Goal: Book appointment/travel/reservation

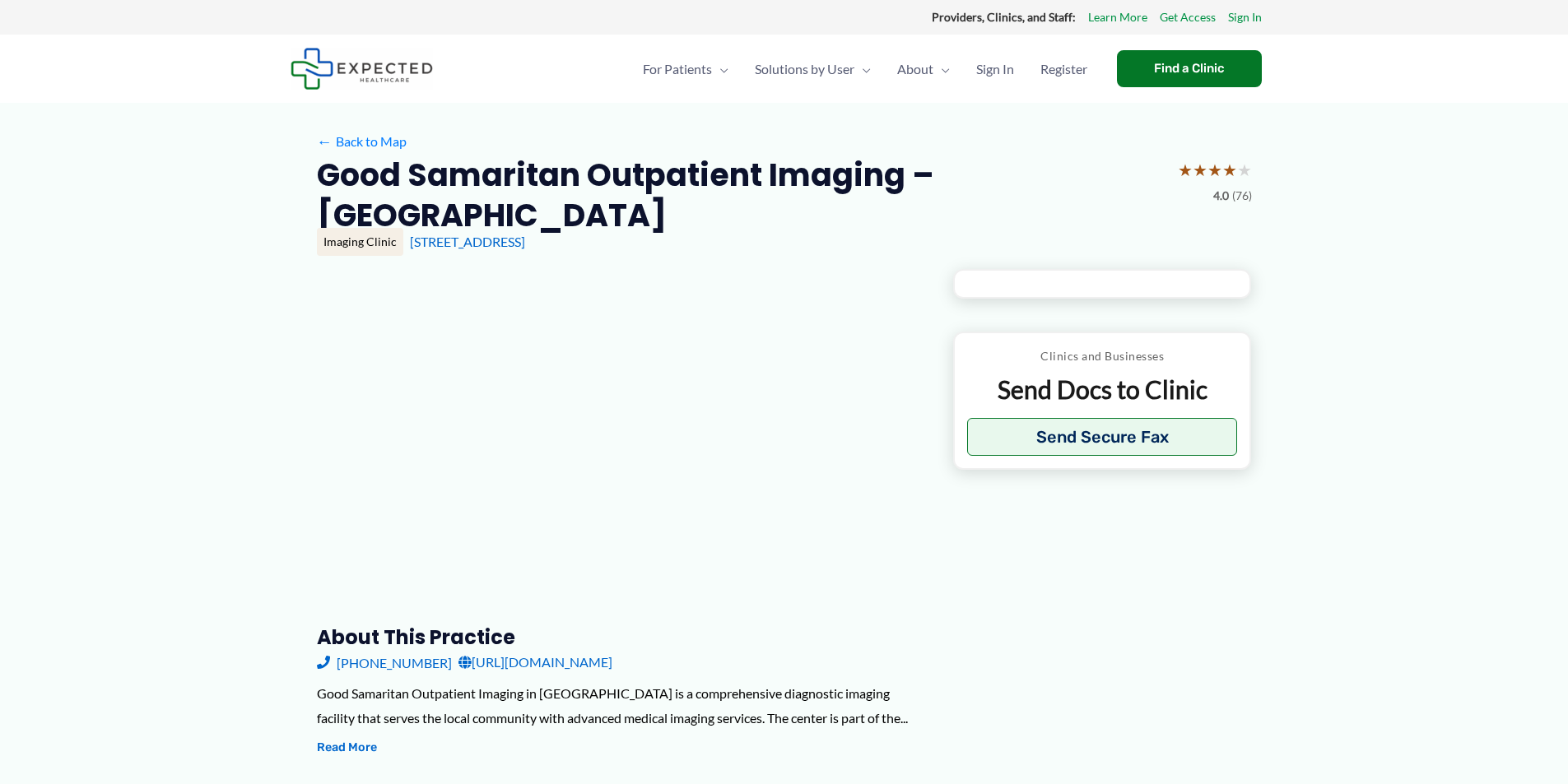
type input "**********"
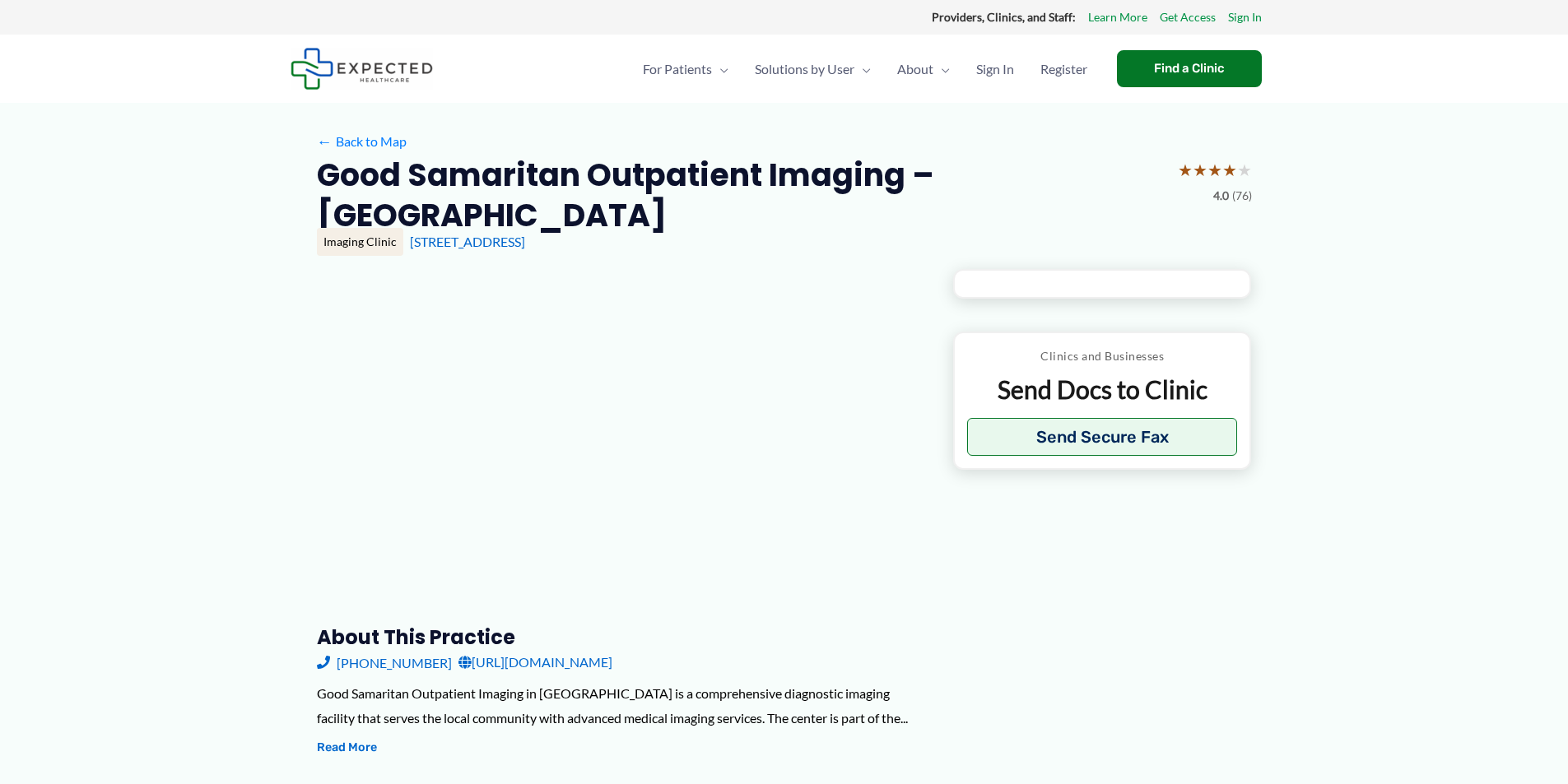
type input "**********"
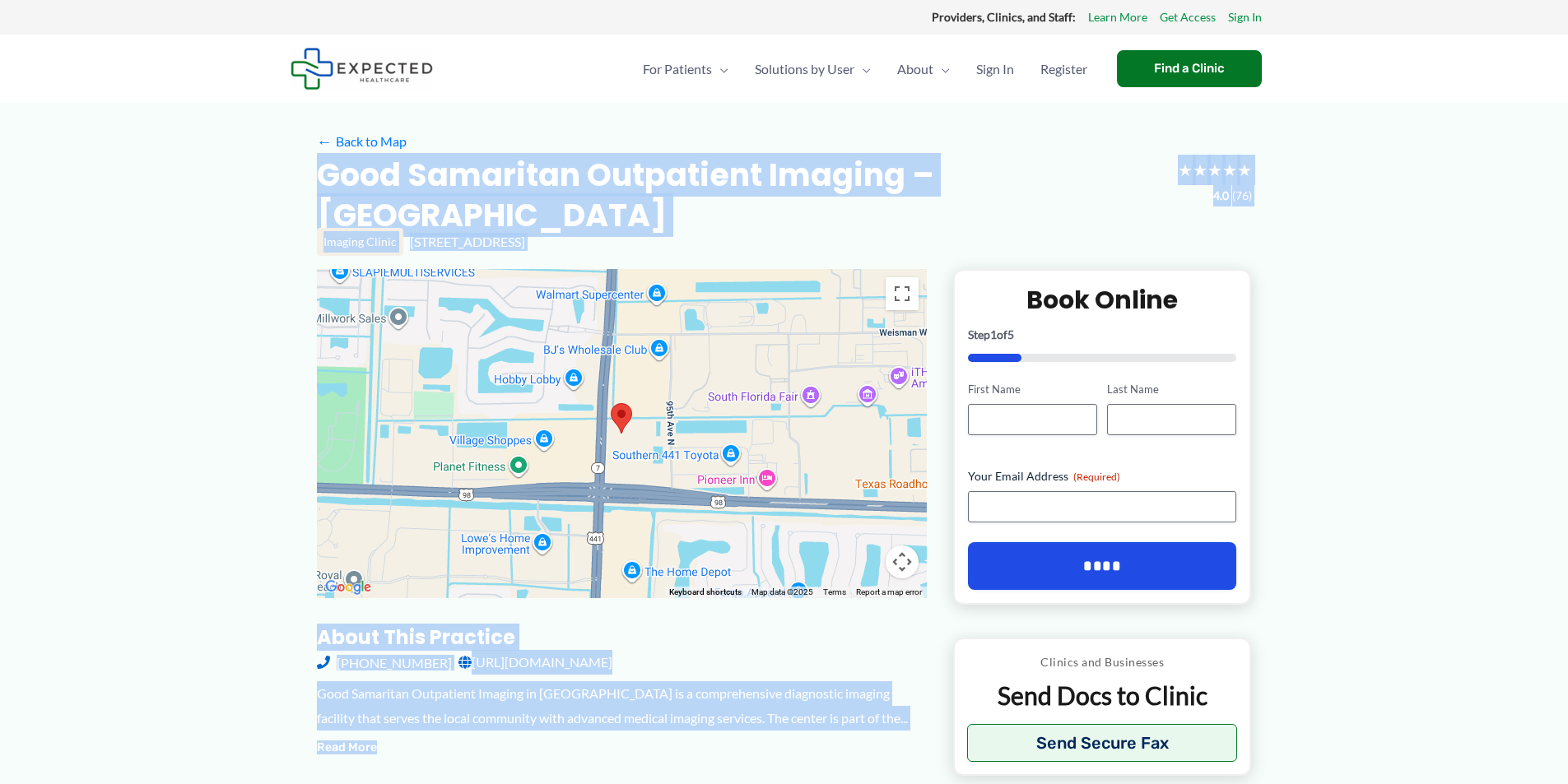
drag, startPoint x: 315, startPoint y: 159, endPoint x: 923, endPoint y: 738, distance: 839.6
